Goal: Task Accomplishment & Management: Use online tool/utility

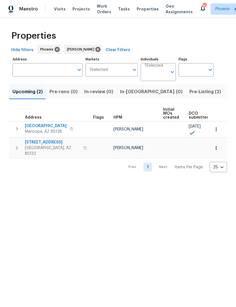
scroll to position [0, 66]
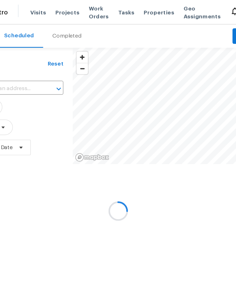
scroll to position [0, 32]
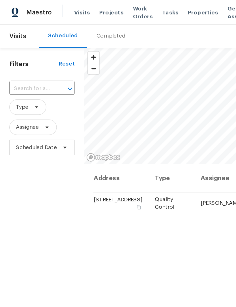
click at [25, 69] on input "text" at bounding box center [23, 64] width 32 height 9
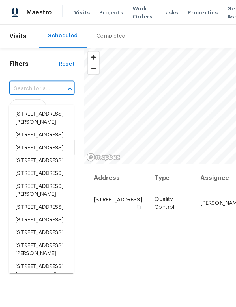
click at [19, 67] on input "text" at bounding box center [23, 64] width 32 height 9
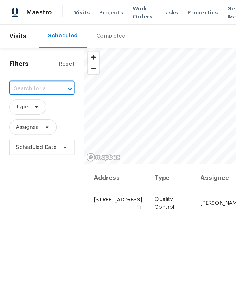
paste input "42099 W Balsa Dr, Maricopa, AZ 85138"
type input "42099 W Balsa Dr, Maricopa, AZ 85138"
click at [20, 86] on li "42099 W Balsa Dr, Maricopa, AZ 85138" at bounding box center [29, 83] width 47 height 9
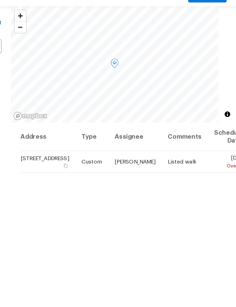
click at [0, 0] on icon at bounding box center [0, 0] width 0 height 0
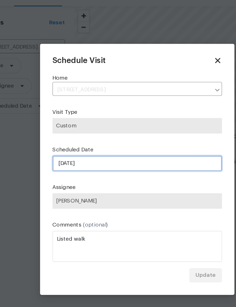
click at [100, 143] on input "10/1/2025" at bounding box center [117, 148] width 123 height 11
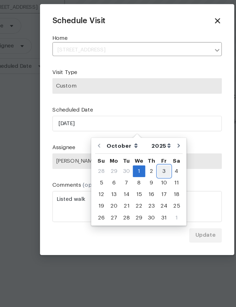
click at [133, 180] on div "3" at bounding box center [137, 184] width 9 height 8
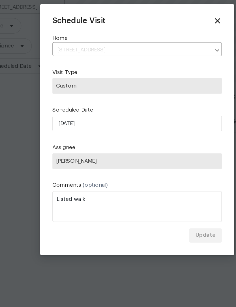
type input "10/3/2025"
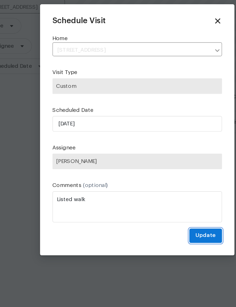
click at [160, 227] on span "Update" at bounding box center [167, 230] width 15 height 7
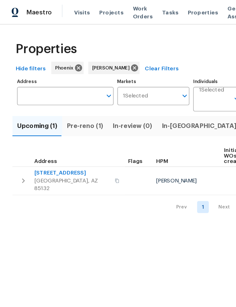
click at [62, 96] on span "Pre-reno (1)" at bounding box center [62, 92] width 27 height 8
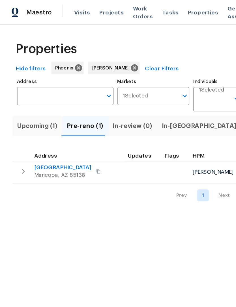
click at [51, 125] on span "42549 W Monteverde Dr" at bounding box center [46, 122] width 42 height 6
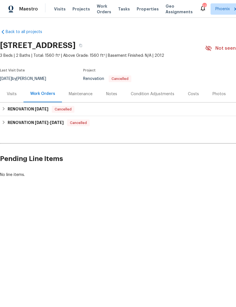
click at [158, 97] on div "Condition Adjustments" at bounding box center [151, 94] width 43 height 6
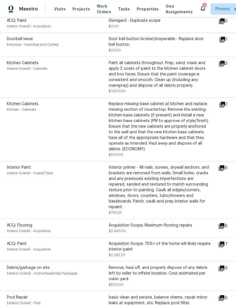
scroll to position [299, 0]
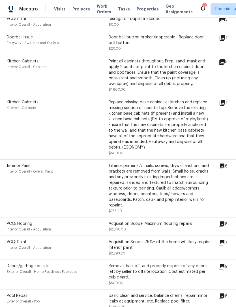
click at [225, 99] on icon at bounding box center [222, 102] width 7 height 7
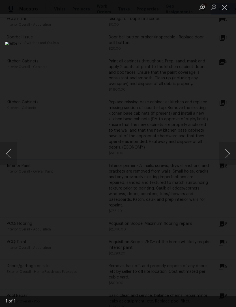
click at [226, 6] on button "Close lightbox" at bounding box center [224, 7] width 11 height 10
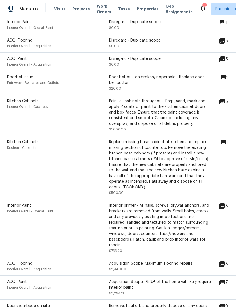
scroll to position [259, 0]
click at [200, 199] on div "Interior Paint Interior Overall - Overall Paint Interior primer - All nails, sc…" at bounding box center [159, 228] width 319 height 58
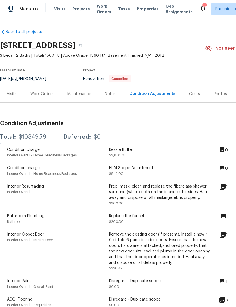
scroll to position [0, 0]
